Goal: Transaction & Acquisition: Subscribe to service/newsletter

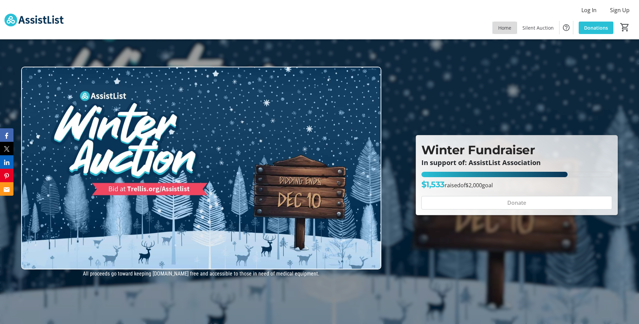
click at [504, 31] on span at bounding box center [505, 28] width 24 height 16
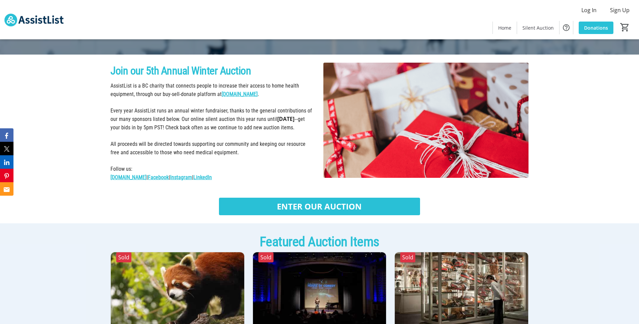
scroll to position [202, 0]
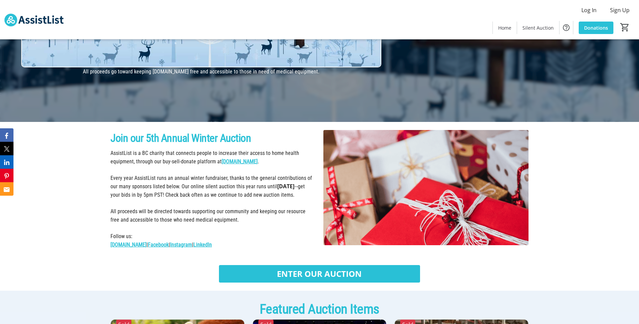
click at [30, 20] on img at bounding box center [34, 20] width 60 height 34
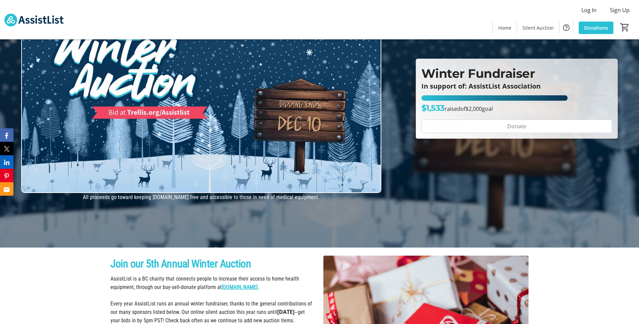
scroll to position [0, 0]
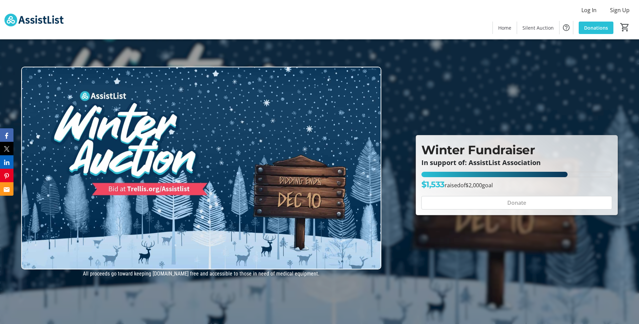
click at [12, 22] on img at bounding box center [34, 20] width 60 height 34
click at [45, 22] on img at bounding box center [34, 20] width 60 height 34
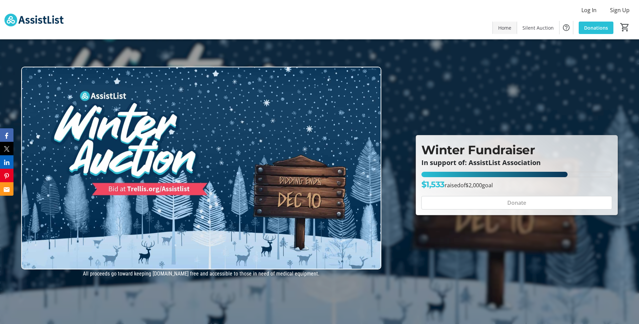
click at [507, 31] on span "Home" at bounding box center [504, 27] width 13 height 7
click at [508, 31] on span "Home" at bounding box center [504, 27] width 13 height 7
click at [508, 32] on span at bounding box center [505, 28] width 24 height 16
click at [628, 4] on span at bounding box center [620, 10] width 30 height 16
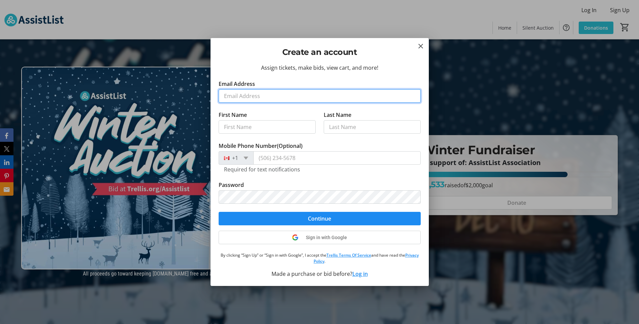
click at [285, 98] on input "Email Address" at bounding box center [320, 95] width 202 height 13
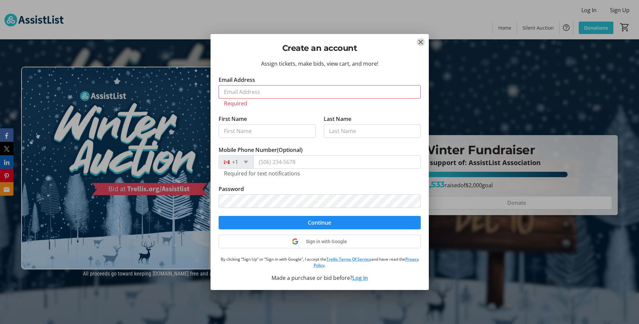
click at [420, 43] on mat-icon "Close" at bounding box center [421, 42] width 8 height 8
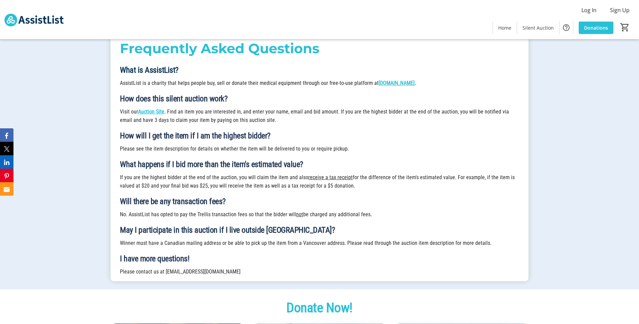
scroll to position [1314, 0]
